Goal: Task Accomplishment & Management: Use online tool/utility

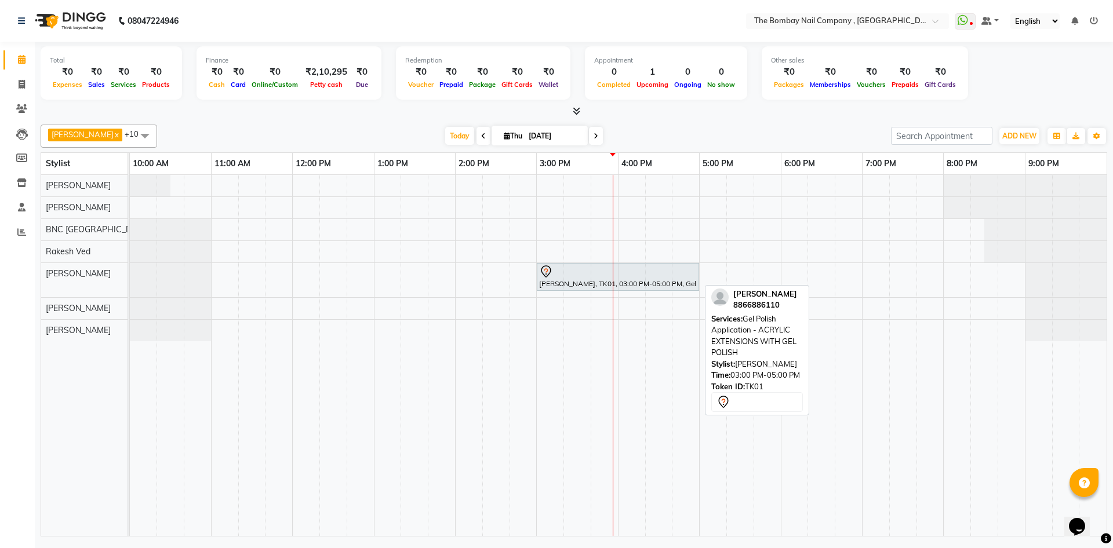
click at [593, 278] on div at bounding box center [618, 272] width 158 height 14
select select "7"
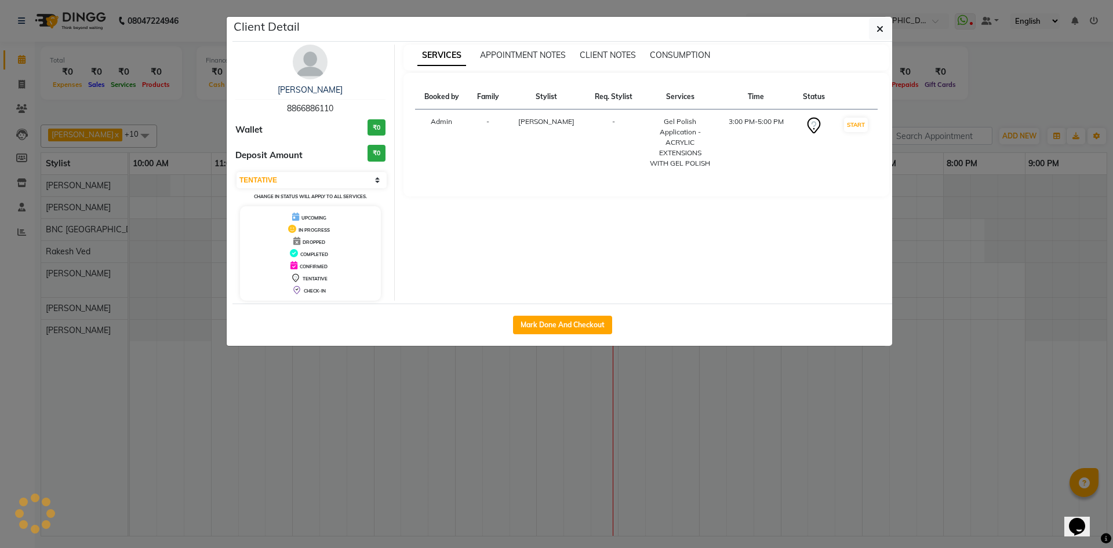
click at [593, 278] on div "Client Detail [PERSON_NAME] 8866886110 Wallet ₹0 Deposit Amount ₹0 Select IN SE…" at bounding box center [562, 181] width 660 height 329
click at [573, 323] on button "Mark Done And Checkout" at bounding box center [562, 325] width 99 height 19
select select "service"
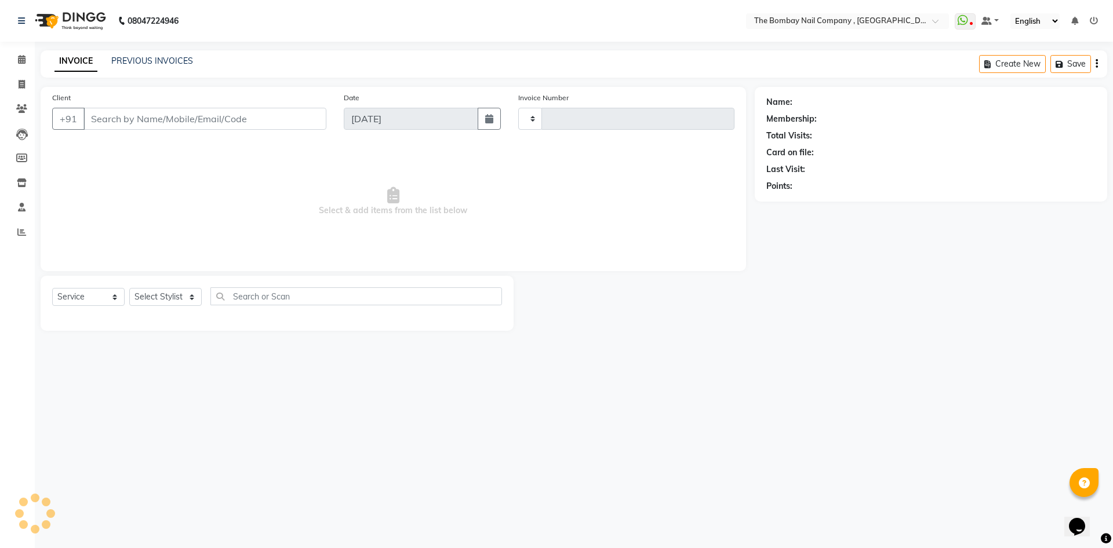
type input "0749"
select select "7684"
type input "88******10"
select select "81634"
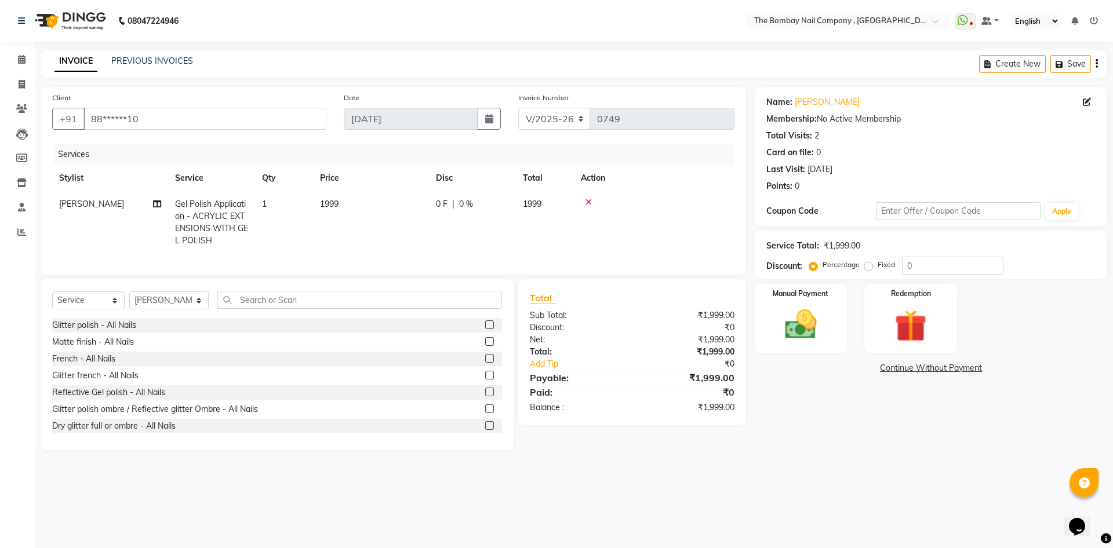
click at [446, 206] on span "0 F" at bounding box center [442, 204] width 12 height 12
select select "81634"
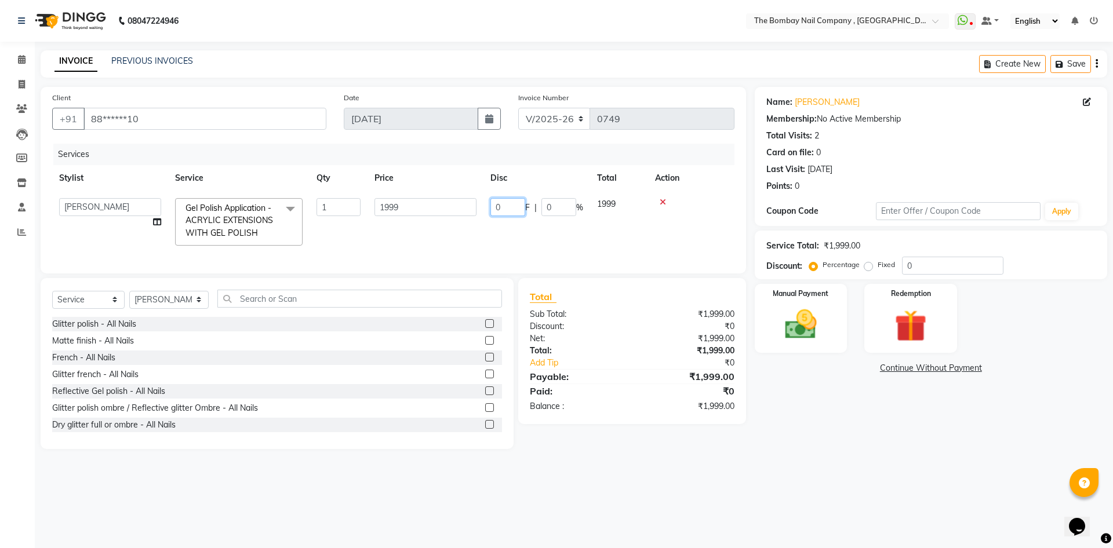
click at [500, 209] on input "0" at bounding box center [507, 207] width 35 height 18
type input "0"
type input "500"
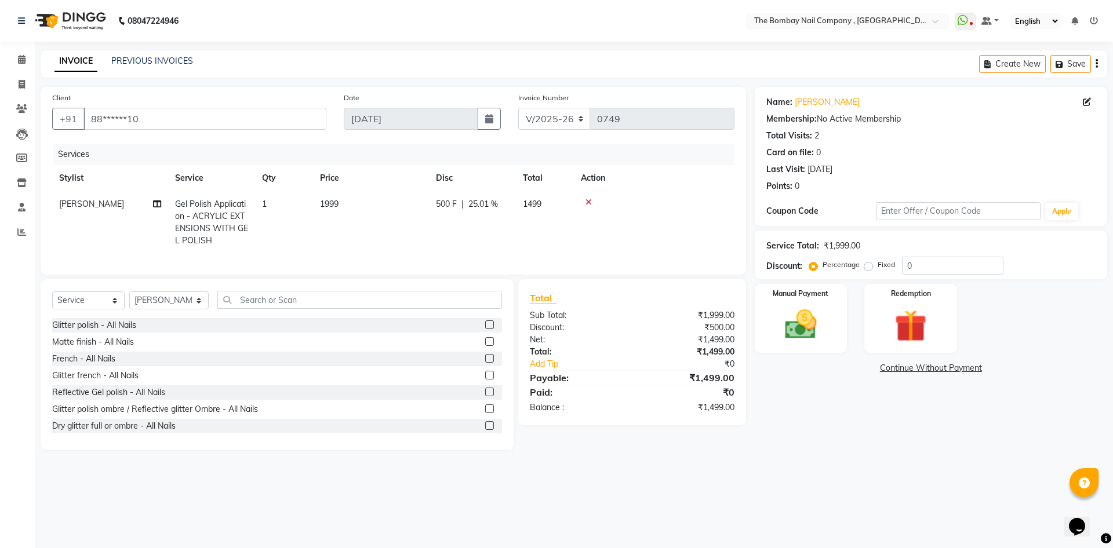
click at [584, 243] on tr "[PERSON_NAME] Polish Application - ACRYLIC EXTENSIONS WITH GEL POLISH 1 1999 50…" at bounding box center [393, 222] width 682 height 63
click at [362, 309] on input "text" at bounding box center [359, 300] width 285 height 18
click at [797, 309] on img at bounding box center [801, 324] width 54 height 38
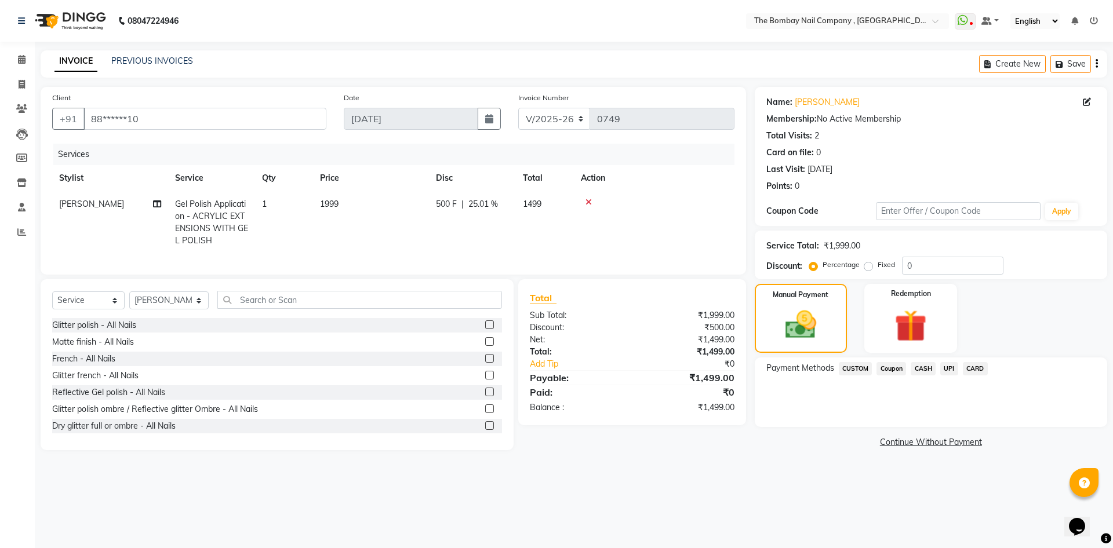
click at [944, 369] on span "UPI" at bounding box center [949, 368] width 18 height 13
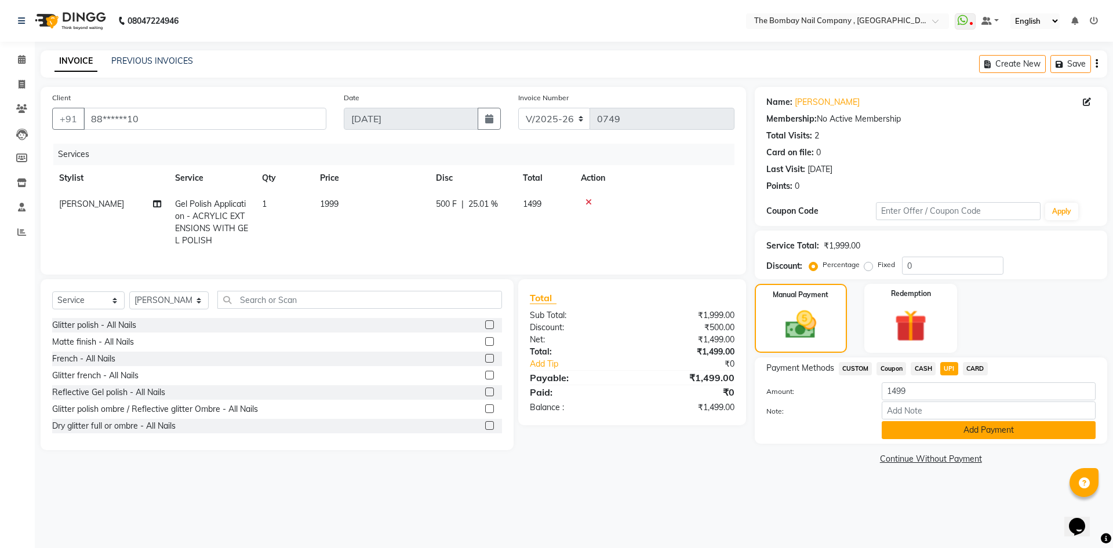
click at [930, 435] on button "Add Payment" at bounding box center [988, 430] width 214 height 18
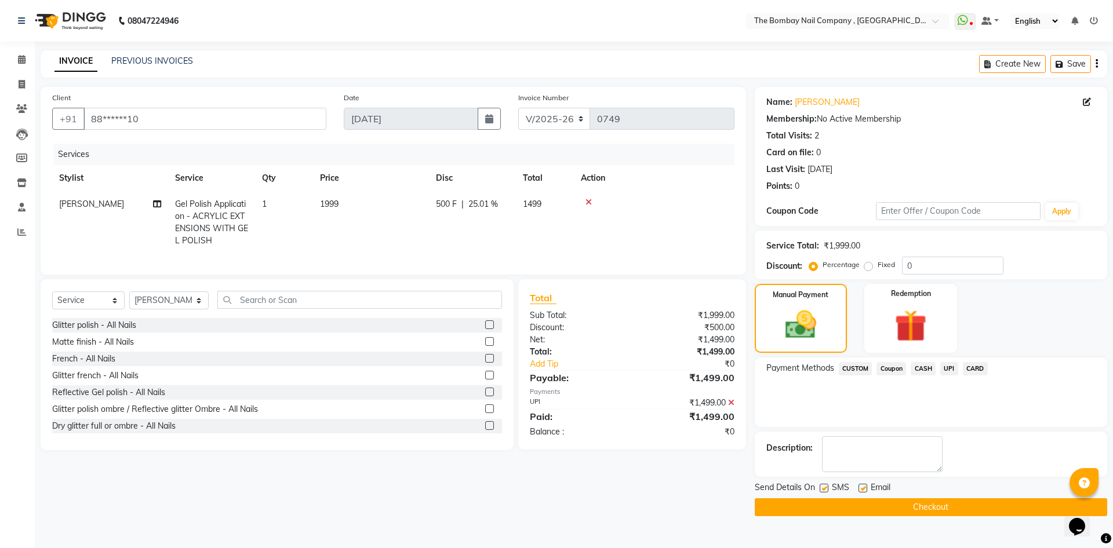
click at [918, 508] on button "Checkout" at bounding box center [931, 507] width 352 height 18
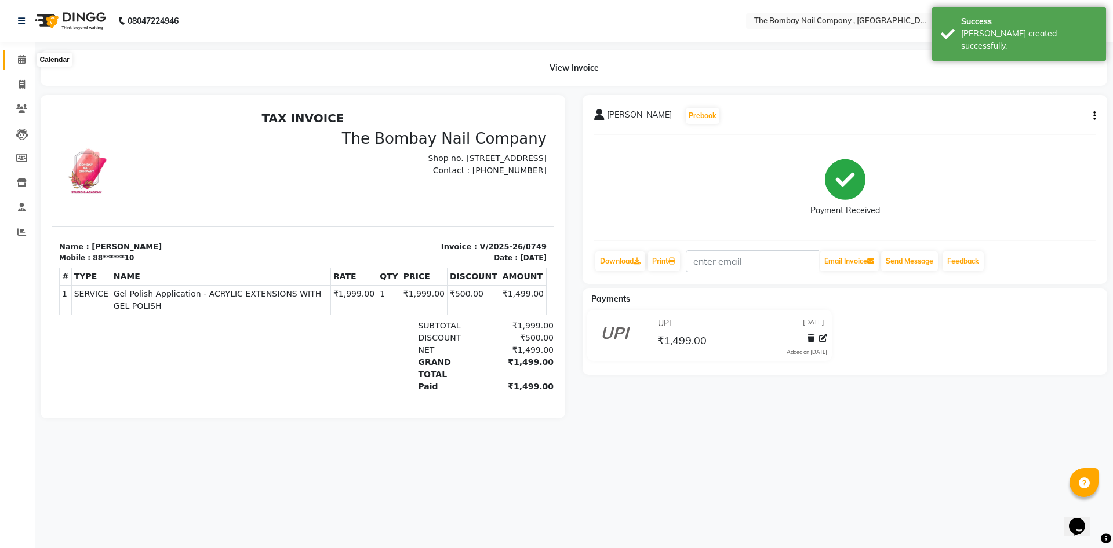
click at [19, 60] on icon at bounding box center [22, 59] width 8 height 9
